Goal: Task Accomplishment & Management: Complete application form

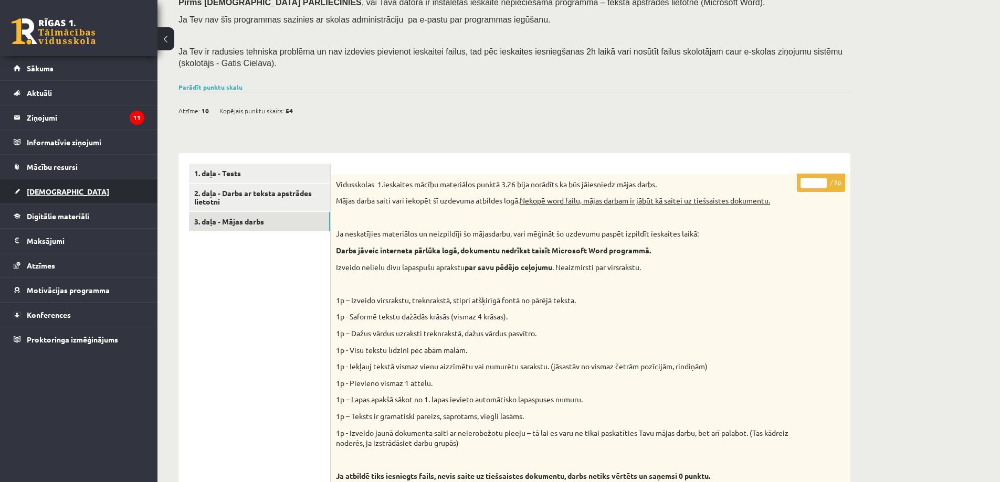
click at [44, 190] on span "[DEMOGRAPHIC_DATA]" at bounding box center [68, 191] width 82 height 9
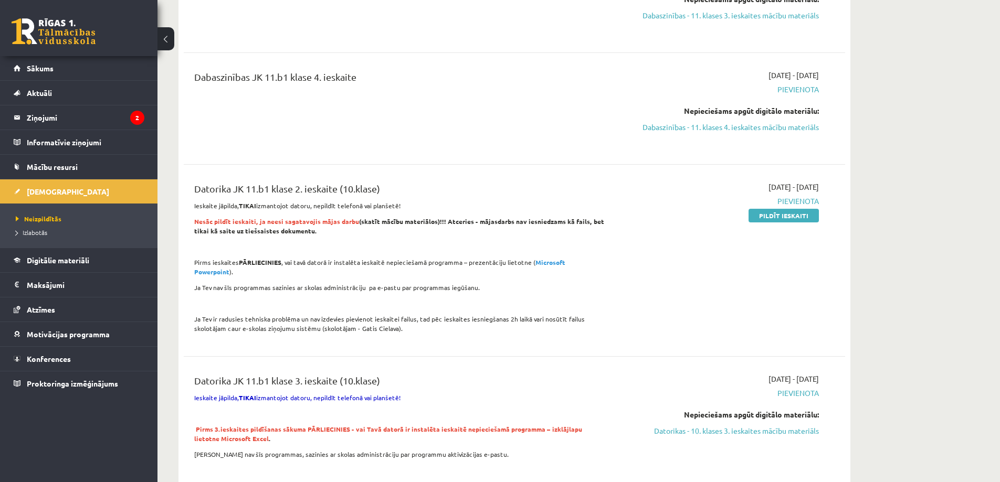
scroll to position [689, 0]
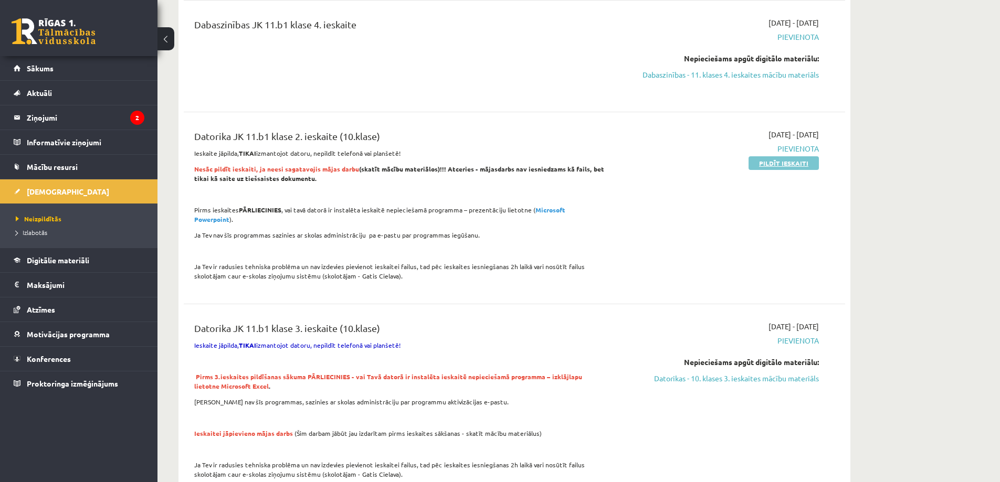
click at [768, 163] on link "Pildīt ieskaiti" at bounding box center [783, 163] width 70 height 14
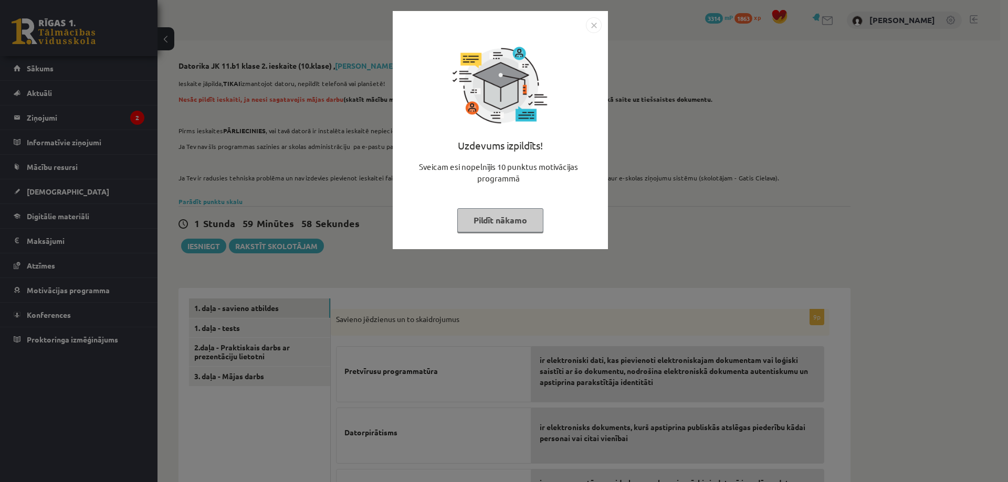
click at [496, 222] on button "Pildīt nākamo" at bounding box center [500, 220] width 86 height 24
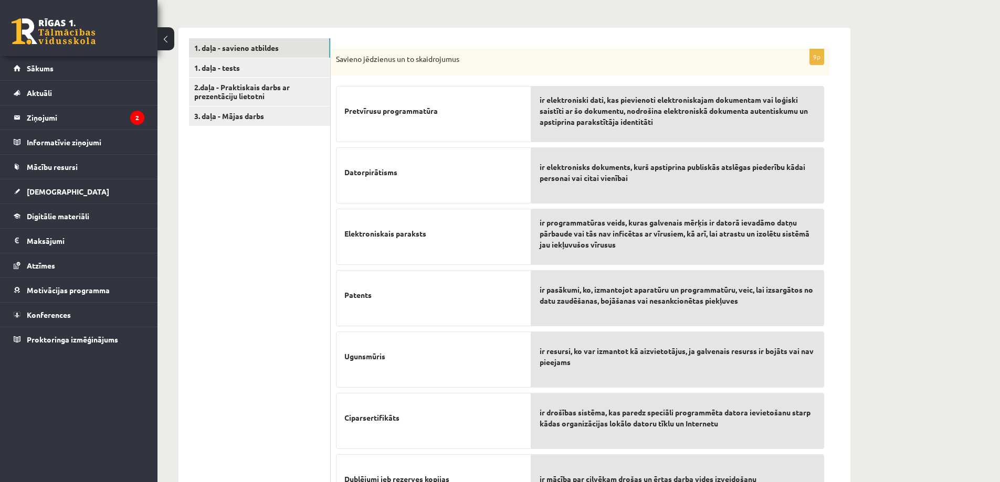
scroll to position [262, 0]
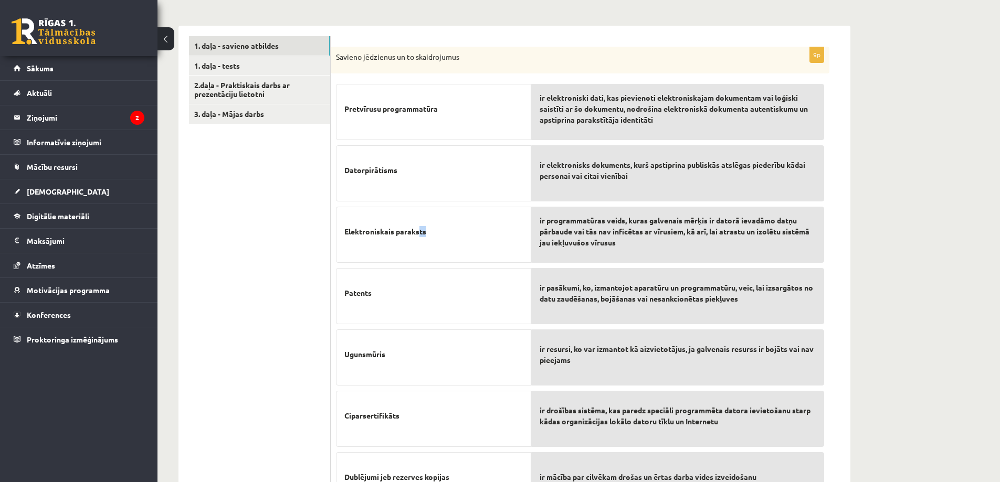
drag, startPoint x: 421, startPoint y: 234, endPoint x: 428, endPoint y: 226, distance: 10.4
click at [428, 226] on p "Elektroniskais paraksts" at bounding box center [433, 231] width 178 height 33
click at [445, 234] on p "Elektroniskais paraksts" at bounding box center [433, 231] width 178 height 33
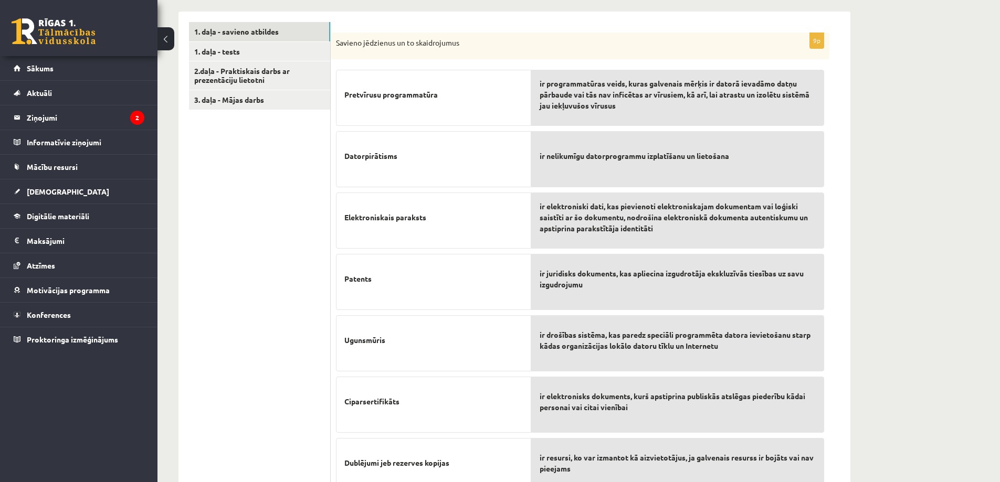
scroll to position [81, 0]
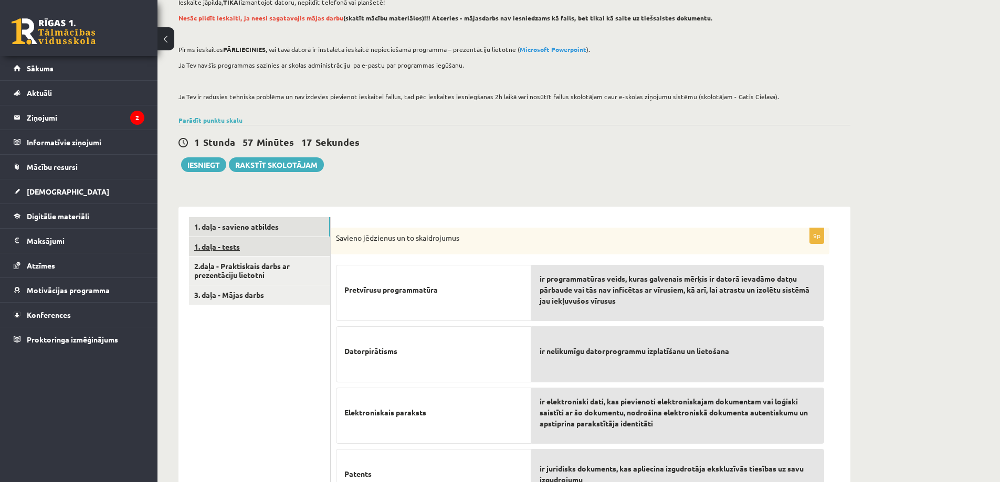
click at [229, 246] on link "1. daļa - tests" at bounding box center [259, 246] width 141 height 19
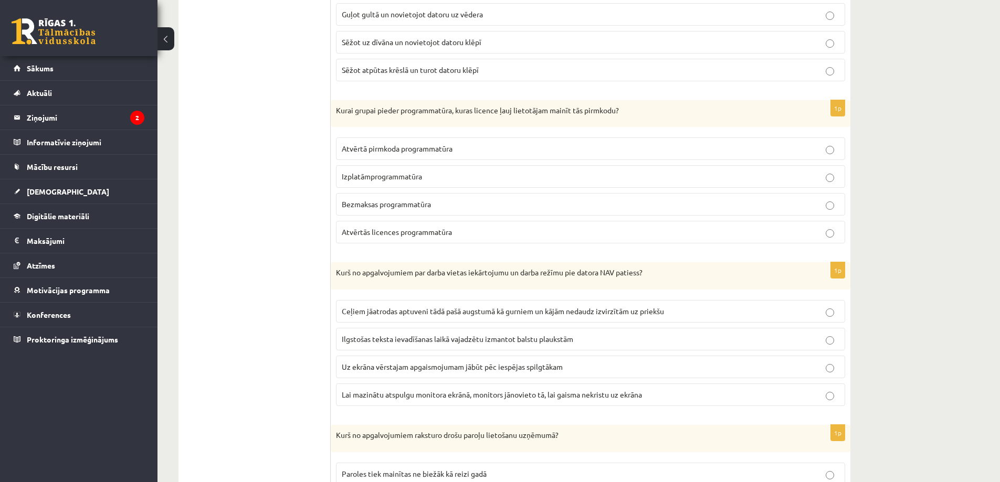
scroll to position [1026, 0]
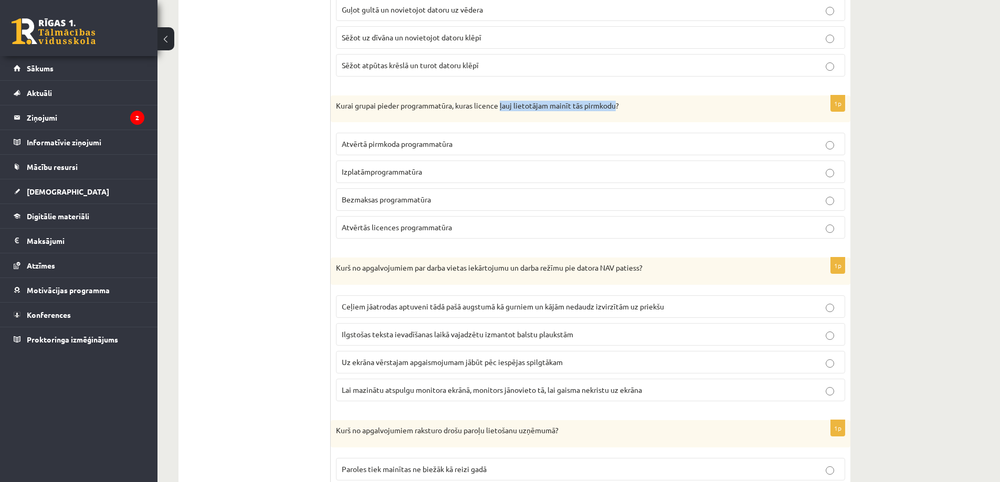
drag, startPoint x: 502, startPoint y: 107, endPoint x: 616, endPoint y: 106, distance: 113.9
click at [616, 106] on p "Kurai grupai pieder programmatūra, kuras licence ļauj lietotājam mainīt tās pir…" at bounding box center [564, 106] width 457 height 10
copy p "ļauj lietotājam mainīt tās pirmkodu"
click at [599, 244] on div "1p Kurai grupai pieder programmatūra, kuras licence ļauj lietotājam mainīt tās …" at bounding box center [591, 172] width 520 height 152
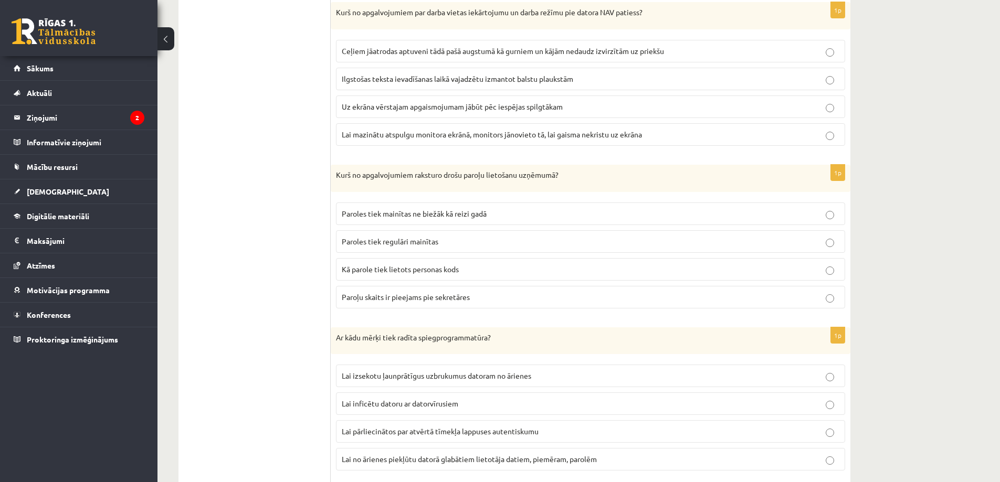
scroll to position [1289, 0]
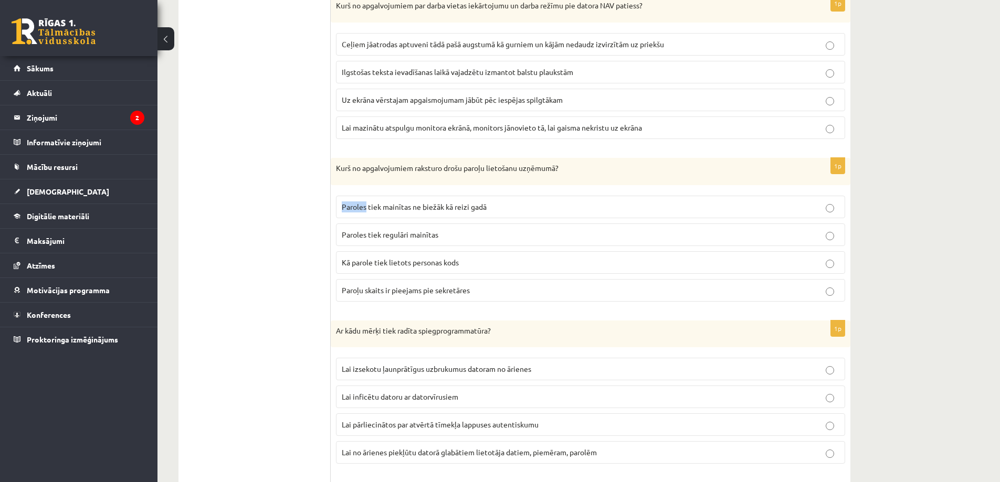
drag, startPoint x: 342, startPoint y: 206, endPoint x: 366, endPoint y: 209, distance: 24.3
click at [366, 209] on span "Paroles tiek mainītas ne biežāk kā reizi gadā" at bounding box center [414, 206] width 145 height 9
copy span "Paroles"
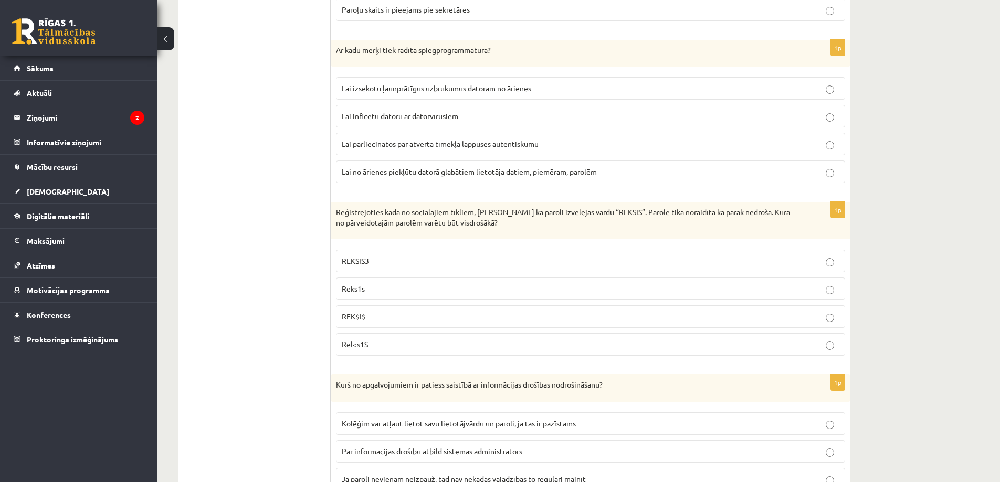
scroll to position [1551, 0]
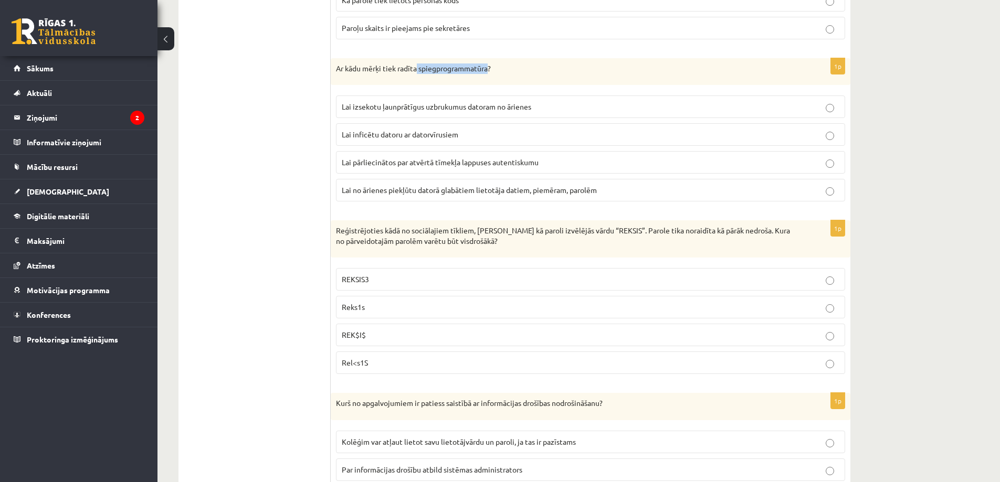
drag, startPoint x: 419, startPoint y: 70, endPoint x: 489, endPoint y: 69, distance: 70.3
click at [489, 69] on p "Ar kādu mērķi tiek radīta spiegprogrammatūra?" at bounding box center [564, 69] width 457 height 10
copy p "spiegprogrammatūra"
click at [357, 363] on span "Rel<s1S" at bounding box center [355, 362] width 26 height 9
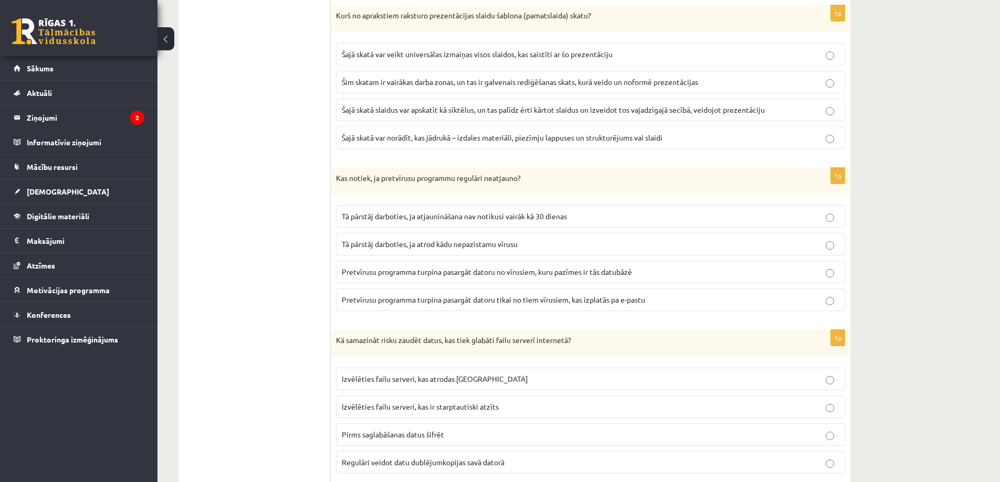
scroll to position [2128, 0]
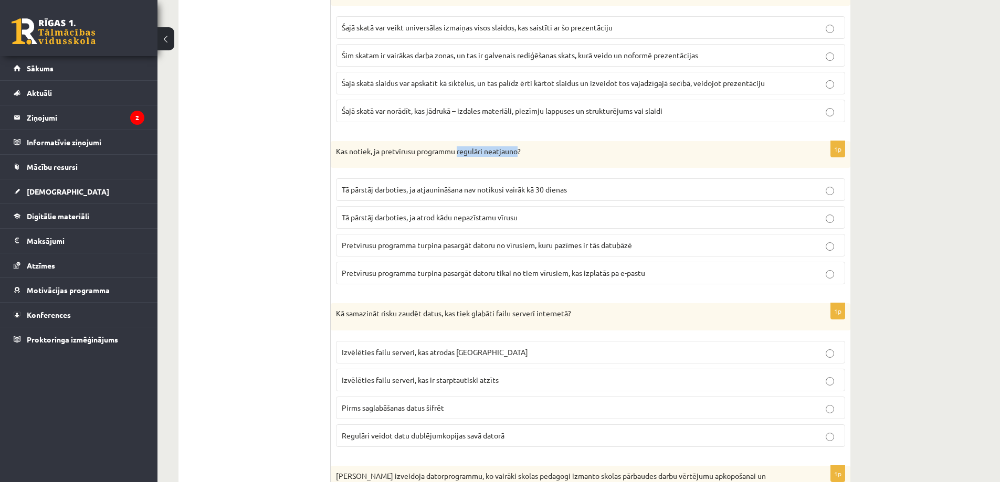
drag, startPoint x: 459, startPoint y: 152, endPoint x: 519, endPoint y: 155, distance: 59.4
click at [519, 155] on p "Kas notiek, ja pretvīrusu programmu regulāri neatjauno?" at bounding box center [564, 151] width 457 height 10
copy p "regulāri neatjauno"
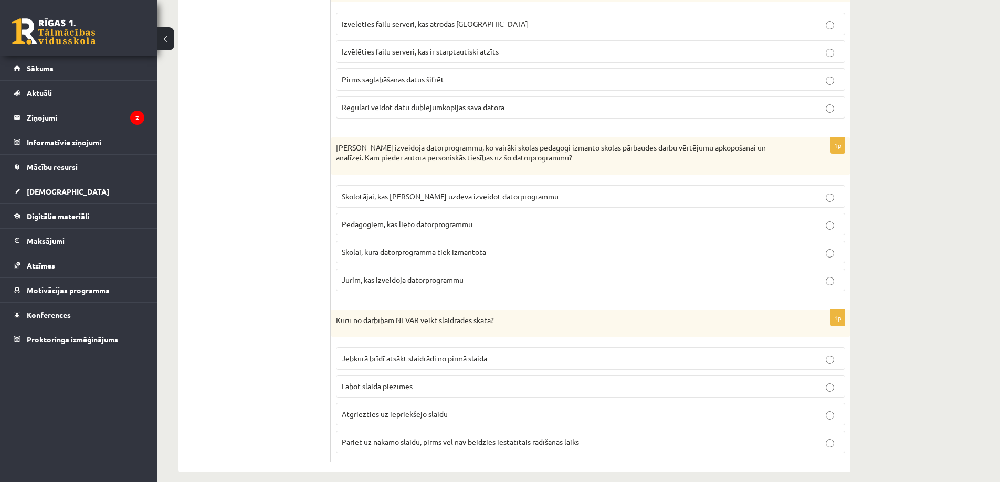
scroll to position [2469, 0]
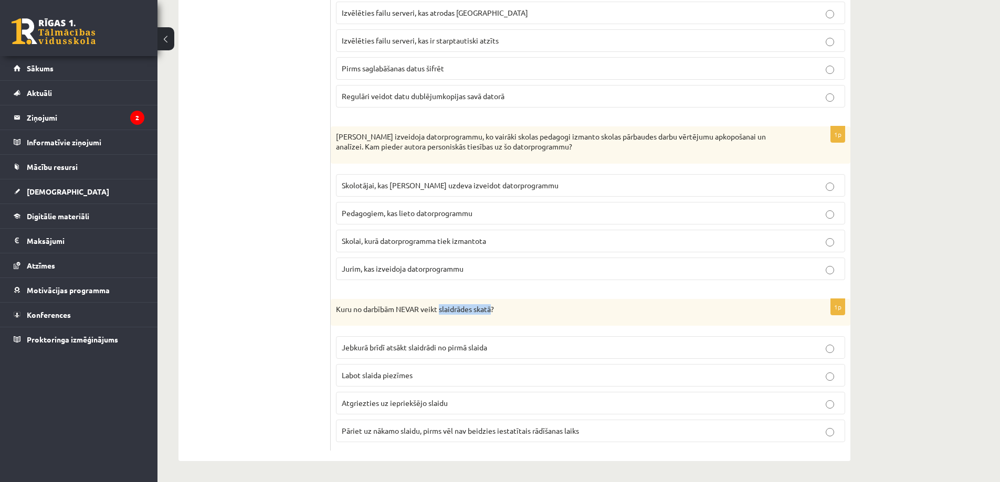
drag, startPoint x: 441, startPoint y: 310, endPoint x: 492, endPoint y: 311, distance: 50.4
click at [492, 311] on p "Kuru no darbībām NEVAR veikt slaidrādes skatā?" at bounding box center [564, 309] width 457 height 10
copy p "slaidrādes skatā"
drag, startPoint x: 388, startPoint y: 347, endPoint x: 408, endPoint y: 350, distance: 20.1
click at [408, 350] on span "Jebkurā brīdī atsākt slaidrādi no pirmā slaida" at bounding box center [414, 347] width 145 height 9
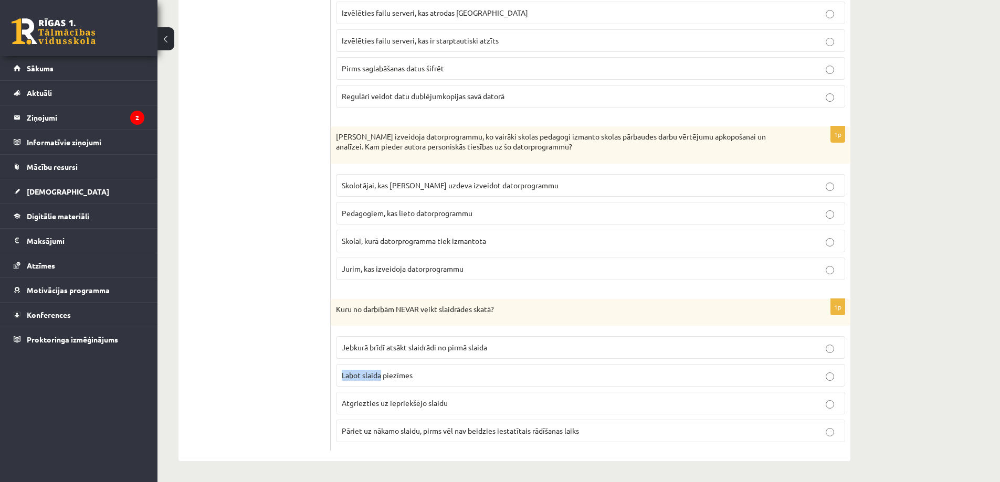
drag, startPoint x: 343, startPoint y: 375, endPoint x: 382, endPoint y: 377, distance: 38.9
click at [382, 377] on span "Labot slaida piezīmes" at bounding box center [377, 375] width 71 height 9
drag, startPoint x: 384, startPoint y: 377, endPoint x: 414, endPoint y: 377, distance: 29.4
click at [414, 377] on p "Labot slaida piezīmes" at bounding box center [591, 375] width 498 height 11
copy span "piezīmes"
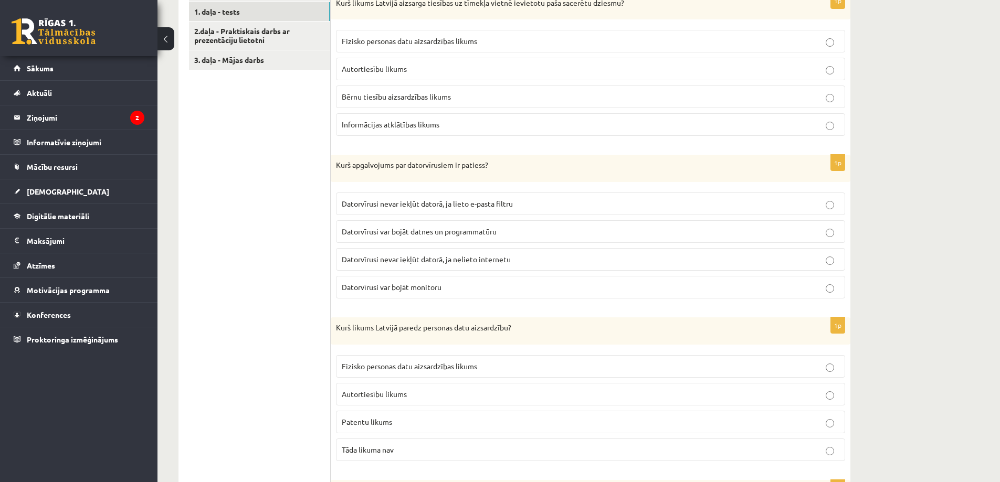
scroll to position [0, 0]
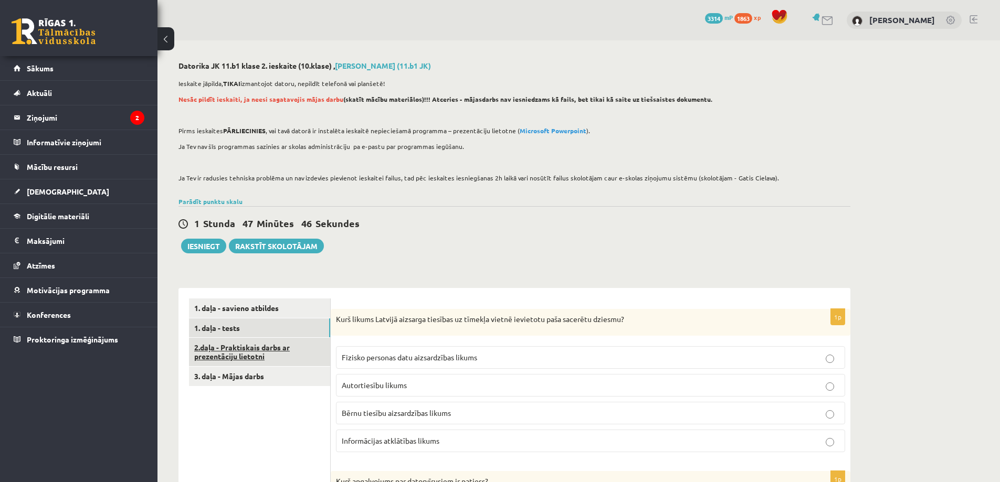
click at [250, 350] on link "2.daļa - Praktiskais darbs ar prezentāciju lietotni" at bounding box center [259, 352] width 141 height 28
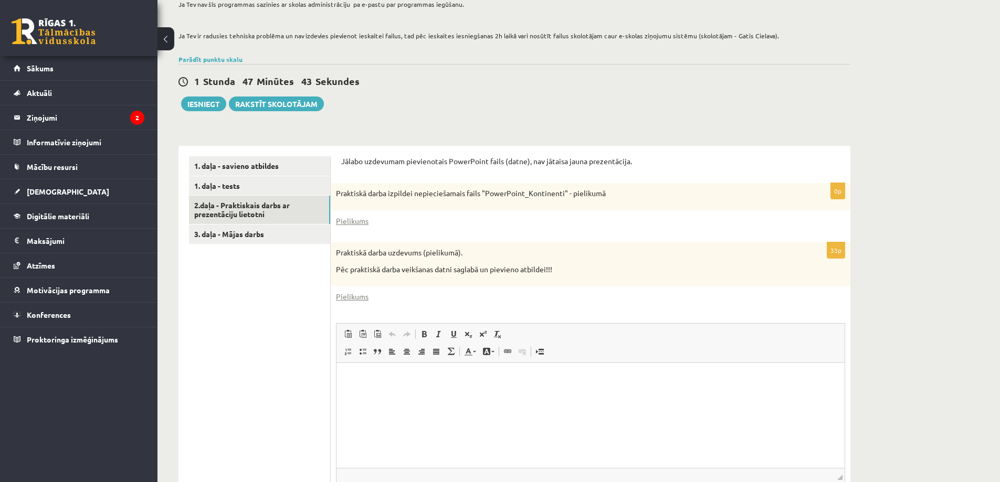
scroll to position [157, 0]
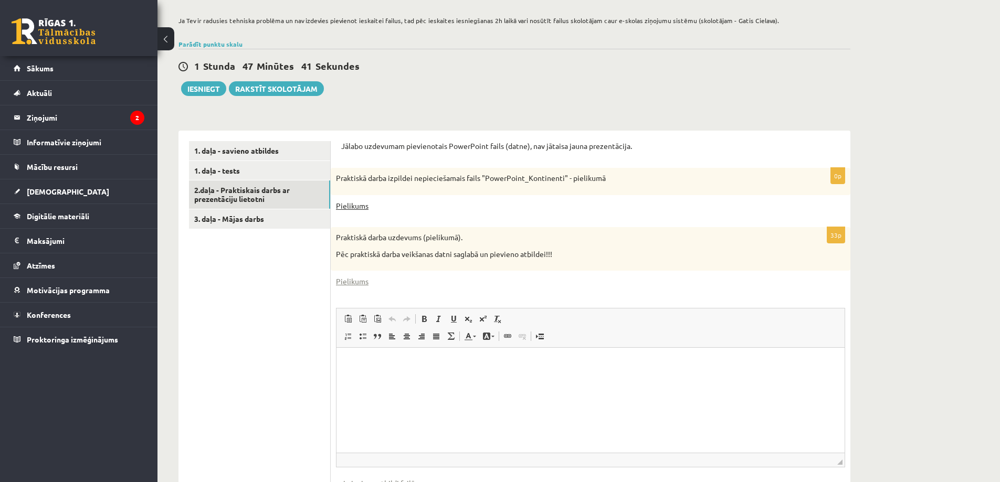
click at [358, 207] on link "Pielikums" at bounding box center [352, 206] width 33 height 11
click at [359, 283] on link "Pielikums" at bounding box center [352, 281] width 33 height 11
